Goal: Entertainment & Leisure: Browse casually

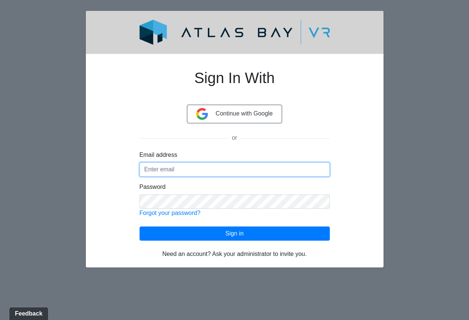
click at [186, 167] on input "Email address" at bounding box center [234, 170] width 190 height 14
paste input "[EMAIL_ADDRESS][DOMAIN_NAME]"
type input "[EMAIL_ADDRESS][DOMAIN_NAME]"
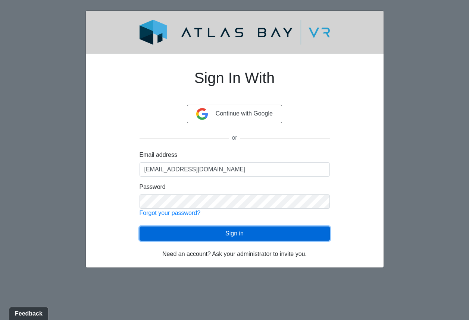
drag, startPoint x: 181, startPoint y: 229, endPoint x: 174, endPoint y: 189, distance: 40.6
click at [181, 229] on button "Sign in" at bounding box center [234, 234] width 190 height 14
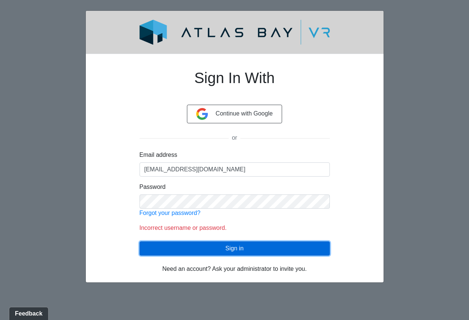
click at [208, 251] on button "Sign in" at bounding box center [234, 249] width 190 height 14
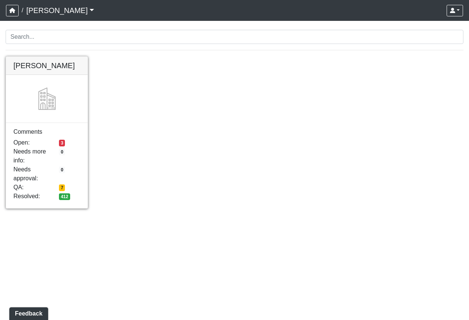
click at [60, 57] on link at bounding box center [47, 57] width 82 height 0
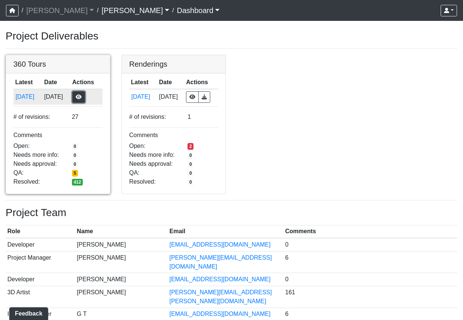
click at [81, 98] on button "button" at bounding box center [78, 97] width 13 height 12
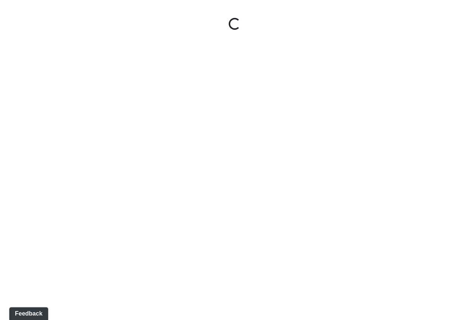
select select "5gMU6kj6d42dHxDJuu4MWA"
select select "f5vAoomM994SAFxC41qskH"
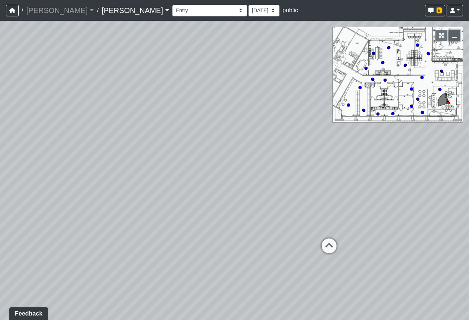
click at [453, 35] on icon "button" at bounding box center [454, 35] width 5 height 5
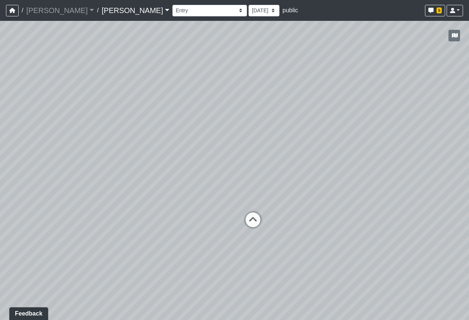
drag, startPoint x: 407, startPoint y: 137, endPoint x: 313, endPoint y: 117, distance: 96.2
click at [313, 117] on div "Loading... Seating Loading... Workroom Entry Loading... Exterior - Leasing Entr…" at bounding box center [234, 170] width 469 height 299
click at [250, 219] on icon at bounding box center [253, 224] width 22 height 22
select select "fK2RkdJucmMaN9UsB8fkRW"
select select "f5vAoomM994SAFxC41qskH"
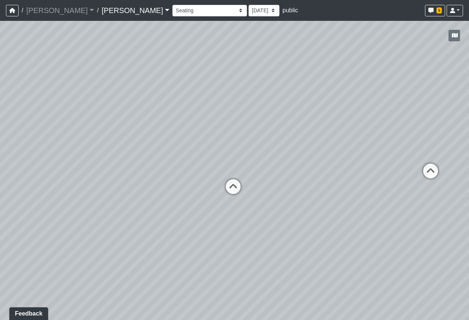
drag, startPoint x: 235, startPoint y: 173, endPoint x: 354, endPoint y: 148, distance: 122.2
click at [354, 148] on div "Loading... Seating Loading... Workroom Entry Loading... Exterior - Leasing Entr…" at bounding box center [234, 170] width 469 height 299
drag, startPoint x: 279, startPoint y: 159, endPoint x: 286, endPoint y: 157, distance: 7.7
click at [286, 157] on div "Loading... Seating Loading... Workroom Entry Loading... Exterior - Leasing Entr…" at bounding box center [234, 170] width 469 height 299
click at [233, 184] on icon at bounding box center [242, 187] width 22 height 22
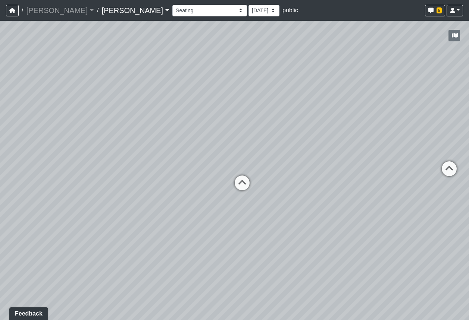
select select "xa3a8agE4j6hgrb6mWUDTv"
select select "f5vAoomM994SAFxC41qskH"
drag, startPoint x: 250, startPoint y: 163, endPoint x: 313, endPoint y: 183, distance: 65.7
click at [313, 183] on div "Loading... Seating Loading... Workroom Entry Loading... Exterior - Leasing Entr…" at bounding box center [234, 170] width 469 height 299
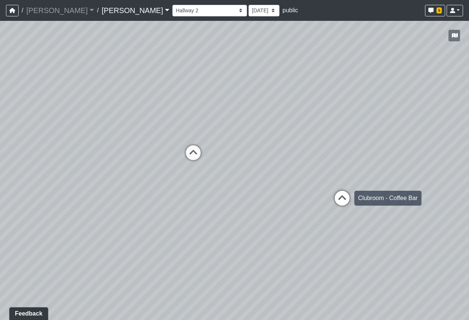
click at [339, 200] on icon at bounding box center [342, 202] width 22 height 22
select select "leasing-booth-2"
select select "pnh8f5S5HjU41T4ZphFfvd"
drag, startPoint x: 151, startPoint y: 133, endPoint x: 307, endPoint y: 88, distance: 162.3
click at [307, 88] on div "Loading... Seating Loading... Workroom Entry Loading... Exterior - Leasing Entr…" at bounding box center [234, 170] width 469 height 299
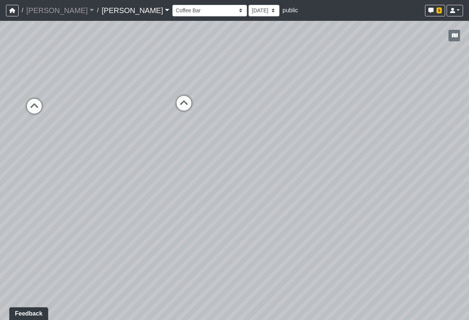
drag, startPoint x: 206, startPoint y: 98, endPoint x: 330, endPoint y: 78, distance: 126.1
click at [330, 78] on div "Loading... Seating Loading... Workroom Entry Loading... Exterior - Leasing Entr…" at bounding box center [234, 170] width 469 height 299
drag, startPoint x: 173, startPoint y: 106, endPoint x: 149, endPoint y: 151, distance: 51.1
click at [289, 189] on div "Loading... Seating Loading... Workroom Entry Loading... Exterior - Leasing Entr…" at bounding box center [234, 170] width 469 height 299
drag, startPoint x: 129, startPoint y: 149, endPoint x: 221, endPoint y: 132, distance: 93.6
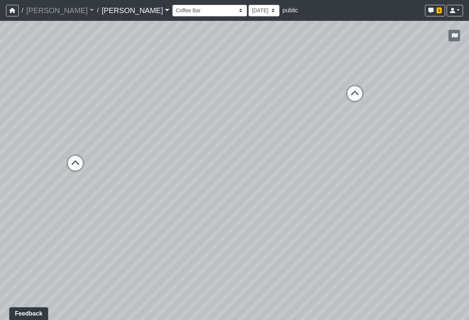
click at [350, 156] on div "Loading... Seating Loading... Workroom Entry Loading... Exterior - Leasing Entr…" at bounding box center [234, 170] width 469 height 299
drag, startPoint x: 204, startPoint y: 134, endPoint x: 296, endPoint y: 173, distance: 100.3
click at [296, 173] on div "Loading... Seating Loading... Workroom Entry Loading... Exterior - Leasing Entr…" at bounding box center [234, 170] width 469 height 299
drag, startPoint x: 314, startPoint y: 181, endPoint x: 109, endPoint y: 157, distance: 206.9
click at [107, 158] on div "Loading... Seating Loading... Workroom Entry Loading... Exterior - Leasing Entr…" at bounding box center [234, 170] width 469 height 299
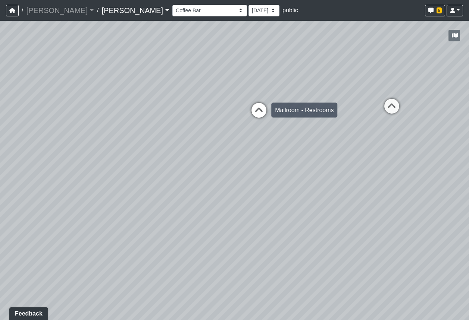
click at [256, 112] on icon at bounding box center [259, 114] width 22 height 22
select select "6GHnEnFXsVweRahzHNdprA"
select select "pnh8f5S5HjU41T4ZphFfvd"
drag, startPoint x: 291, startPoint y: 117, endPoint x: 197, endPoint y: 115, distance: 94.0
click at [197, 115] on div "Loading... Seating Loading... Workroom Entry Loading... Exterior - Leasing Entr…" at bounding box center [234, 170] width 469 height 299
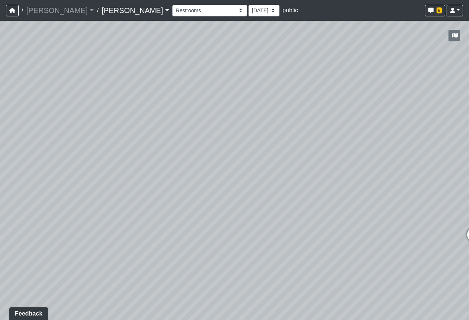
drag, startPoint x: 311, startPoint y: 132, endPoint x: 74, endPoint y: 115, distance: 237.5
click at [66, 116] on div "Loading... Seating Loading... Workroom Entry Loading... Exterior - Leasing Entr…" at bounding box center [234, 170] width 469 height 299
click at [219, 175] on icon at bounding box center [219, 176] width 22 height 22
select select "tn21kLUTyi1i1KYtzski3Y"
select select "pnh8f5S5HjU41T4ZphFfvd"
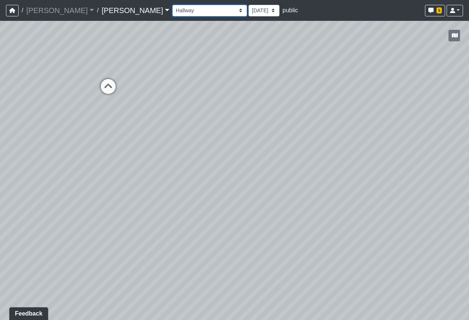
click at [172, 11] on select "Booth Clubroom Counter Coffee Bar Dining Room Hallway 1 TV Wall Windows Corn Ho…" at bounding box center [209, 11] width 75 height 12
click at [172, 5] on select "Booth Clubroom Counter Coffee Bar Dining Room Hallway 1 TV Wall Windows Corn Ho…" at bounding box center [209, 11] width 75 height 12
select select "3BxUjb5zriVg1QNCFuxpPE"
select select "pnh8f5S5HjU41T4ZphFfvd"
drag, startPoint x: 261, startPoint y: 206, endPoint x: 128, endPoint y: 160, distance: 141.2
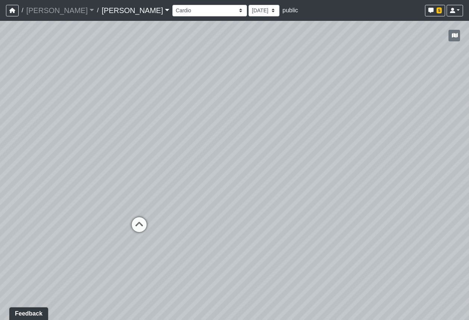
click at [128, 160] on div "Loading... Seating Loading... Workroom Entry Loading... Exterior - Leasing Entr…" at bounding box center [234, 170] width 469 height 299
click at [457, 34] on icon "button" at bounding box center [455, 35] width 6 height 5
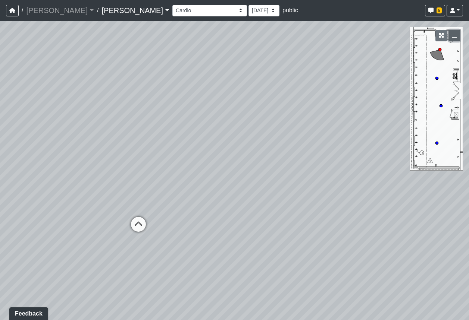
click at [455, 33] on icon "button" at bounding box center [454, 35] width 5 height 5
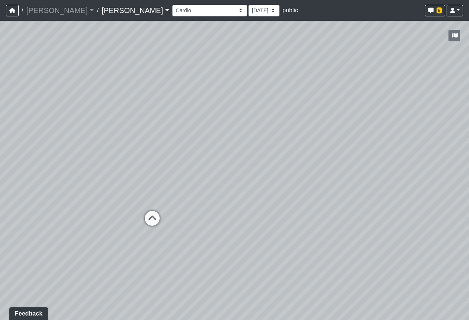
drag, startPoint x: 144, startPoint y: 134, endPoint x: 239, endPoint y: 126, distance: 96.2
click at [239, 126] on div "Loading... Seating Loading... Workroom Entry Loading... Exterior - Leasing Entr…" at bounding box center [234, 170] width 469 height 299
drag, startPoint x: 231, startPoint y: 129, endPoint x: 348, endPoint y: 114, distance: 118.1
click at [393, 117] on div "Loading... Seating Loading... Workroom Entry Loading... Exterior - Leasing Entr…" at bounding box center [234, 170] width 469 height 299
drag, startPoint x: 211, startPoint y: 118, endPoint x: 395, endPoint y: 104, distance: 183.7
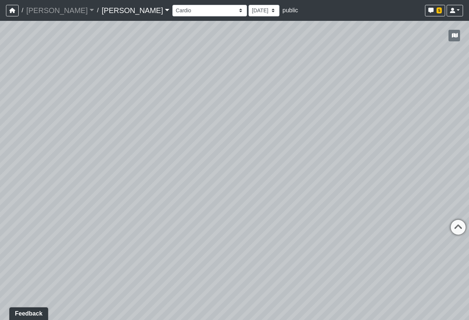
click at [395, 104] on div "Loading... Seating Loading... Workroom Entry Loading... Exterior - Leasing Entr…" at bounding box center [234, 170] width 469 height 299
drag, startPoint x: 304, startPoint y: 97, endPoint x: 408, endPoint y: 89, distance: 104.0
click at [408, 89] on div "Loading... Seating Loading... Workroom Entry Loading... Exterior - Leasing Entr…" at bounding box center [234, 170] width 469 height 299
drag, startPoint x: 198, startPoint y: 105, endPoint x: 339, endPoint y: 85, distance: 142.8
click at [364, 79] on div "Loading... Seating Loading... Workroom Entry Loading... Exterior - Leasing Entr…" at bounding box center [234, 170] width 469 height 299
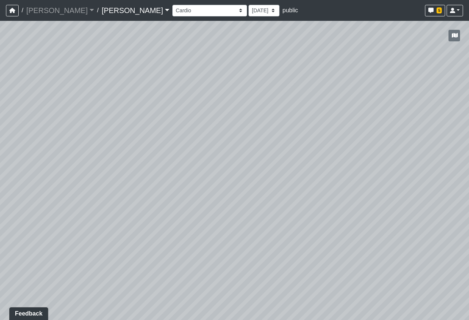
drag, startPoint x: 171, startPoint y: 122, endPoint x: 333, endPoint y: 86, distance: 166.1
click at [371, 82] on div "Loading... Seating Loading... Workroom Entry Loading... Exterior - Leasing Entr…" at bounding box center [234, 170] width 469 height 299
drag, startPoint x: 166, startPoint y: 98, endPoint x: 370, endPoint y: 101, distance: 204.0
click at [353, 101] on div "Loading... Seating Loading... Workroom Entry Loading... Exterior - Leasing Entr…" at bounding box center [234, 170] width 469 height 299
drag, startPoint x: 176, startPoint y: 98, endPoint x: 366, endPoint y: 86, distance: 190.2
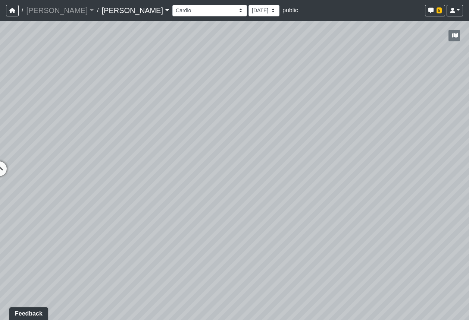
click at [366, 86] on div "Loading... Seating Loading... Workroom Entry Loading... Exterior - Leasing Entr…" at bounding box center [234, 170] width 469 height 299
click at [186, 107] on icon at bounding box center [188, 115] width 22 height 22
select select "2niSjeNCPZQGjkUeDFTaCe"
select select "pnh8f5S5HjU41T4ZphFfvd"
drag, startPoint x: 245, startPoint y: 86, endPoint x: 286, endPoint y: 163, distance: 87.5
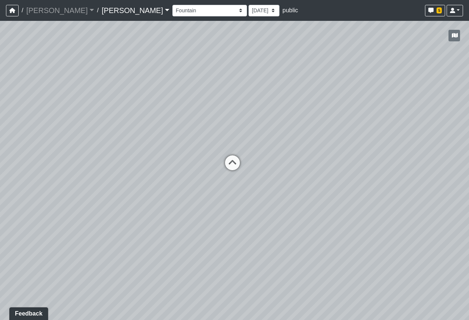
click at [288, 163] on div "Loading... Seating Loading... Workroom Entry Loading... Exterior - Leasing Entr…" at bounding box center [234, 170] width 469 height 299
click at [242, 181] on icon at bounding box center [238, 186] width 22 height 22
select select "xcYhQVtxSTADntvC9LC2BF"
select select "pnh8f5S5HjU41T4ZphFfvd"
click at [243, 182] on icon at bounding box center [252, 188] width 22 height 22
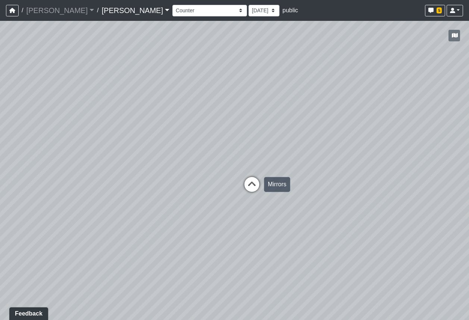
select select "leasing-lower-landing-2"
select select "pnh8f5S5HjU41T4ZphFfvd"
drag, startPoint x: 222, startPoint y: 164, endPoint x: 45, endPoint y: 161, distance: 176.8
click at [49, 161] on div "Loading... Seating Loading... Workroom Entry Loading... Exterior - Leasing Entr…" at bounding box center [234, 170] width 469 height 299
drag, startPoint x: 296, startPoint y: 156, endPoint x: 150, endPoint y: 144, distance: 146.7
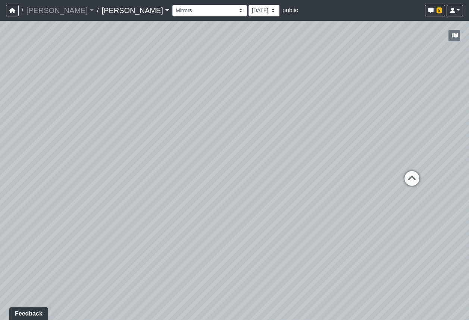
click at [150, 144] on div "Loading... Seating Loading... Workroom Entry Loading... Exterior - Leasing Entr…" at bounding box center [234, 170] width 469 height 299
drag, startPoint x: 273, startPoint y: 128, endPoint x: 222, endPoint y: 134, distance: 51.4
click at [222, 134] on div "Loading... Seating Loading... Workroom Entry Loading... Exterior - Leasing Entr…" at bounding box center [234, 170] width 469 height 299
click at [14, 12] on icon "button" at bounding box center [12, 10] width 6 height 5
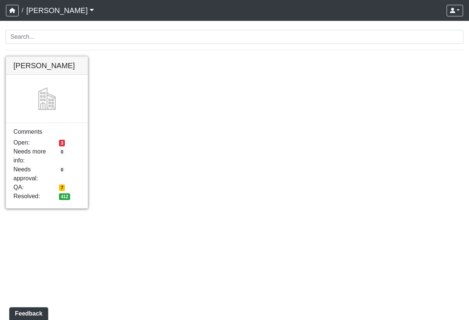
click at [43, 57] on link at bounding box center [47, 57] width 82 height 0
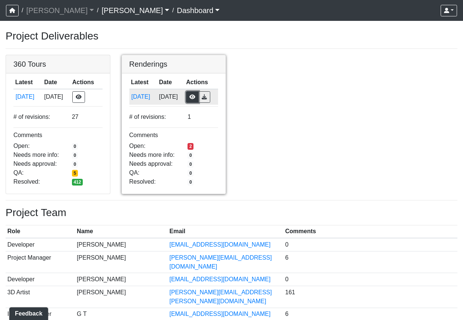
click at [199, 97] on button "button" at bounding box center [192, 97] width 13 height 12
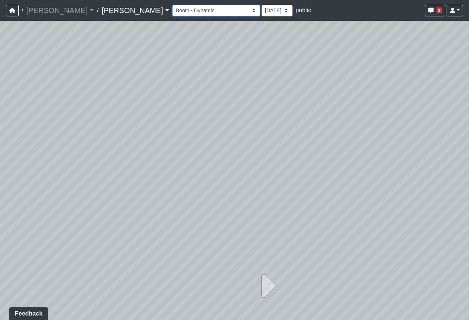
click at [172, 12] on select "Booth - Dynamic Card Room - Dynamic Coffee Bar - Dynamic Counter 1 - Dynamic Co…" at bounding box center [216, 11] width 88 height 12
click at [172, 5] on select "Booth - Dynamic Card Room - Dynamic Coffee Bar - Dynamic Counter 1 - Dynamic Co…" at bounding box center [216, 11] width 88 height 12
click at [264, 286] on icon at bounding box center [266, 286] width 19 height 37
click at [197, 283] on icon at bounding box center [203, 286] width 19 height 37
select select "kU9mLhesxm7e3znDTjMy9u"
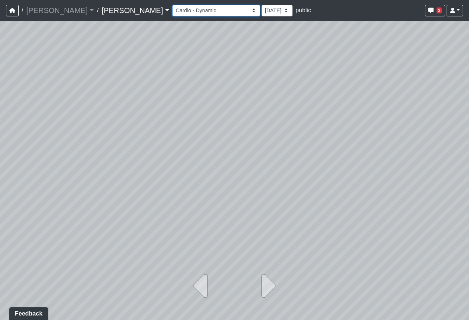
click at [172, 8] on select "Booth - Dynamic Card Room - Dynamic Coffee Bar - Dynamic Counter 1 - Dynamic Co…" at bounding box center [216, 11] width 88 height 12
click at [17, 10] on button "button" at bounding box center [12, 11] width 13 height 12
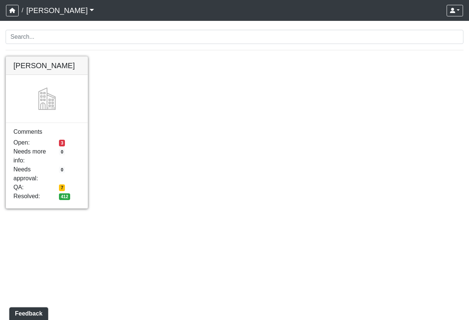
click at [60, 57] on link at bounding box center [47, 57] width 82 height 0
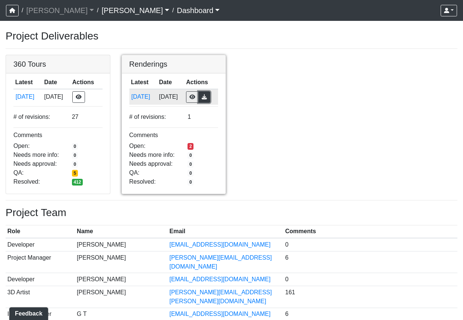
click at [210, 98] on button "button" at bounding box center [204, 97] width 12 height 12
